Goal: Register for event/course

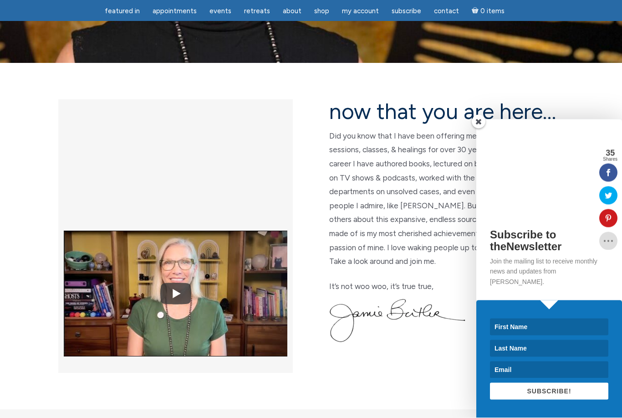
scroll to position [183, 0]
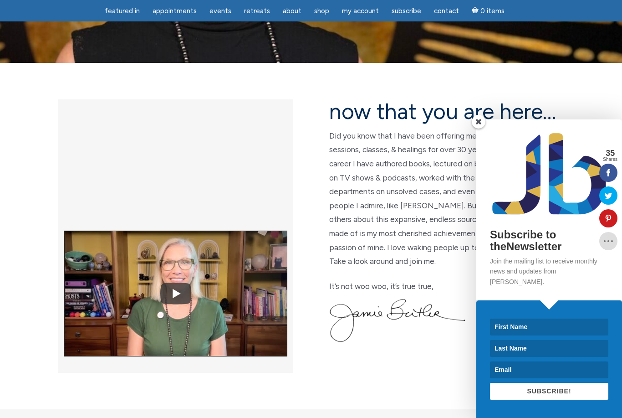
click at [482, 128] on span at bounding box center [479, 122] width 14 height 14
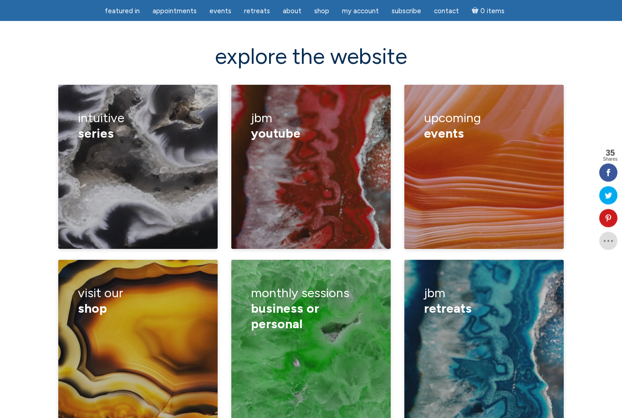
scroll to position [1268, 0]
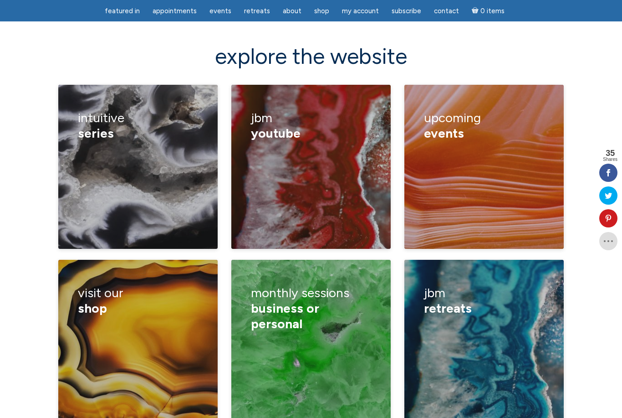
click at [529, 175] on figcaption "upcoming events channeling classes healings retreats calendar" at bounding box center [483, 167] width 159 height 164
click at [343, 151] on link "classes" at bounding box center [331, 155] width 24 height 9
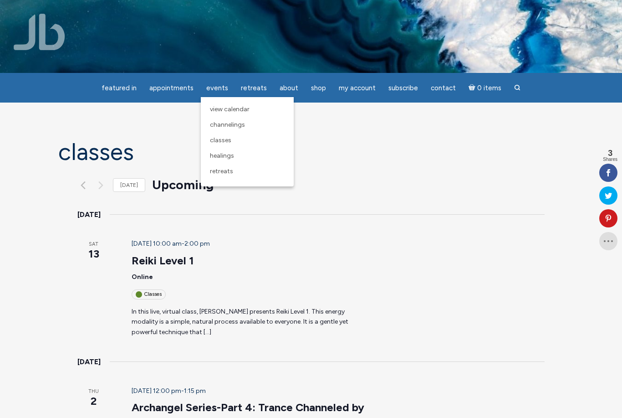
click at [251, 102] on link "View Calendar" at bounding box center [247, 109] width 84 height 15
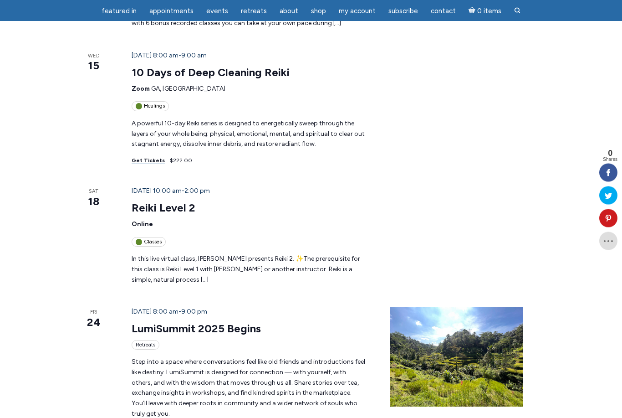
scroll to position [855, 0]
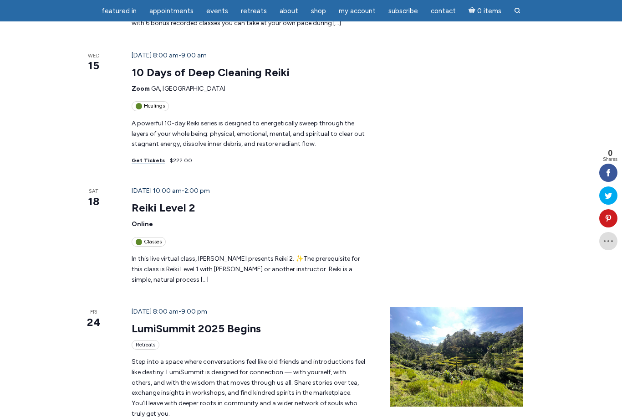
click at [132, 322] on link "LumiSummit 2025 Begins" at bounding box center [196, 329] width 129 height 14
